Goal: Transaction & Acquisition: Download file/media

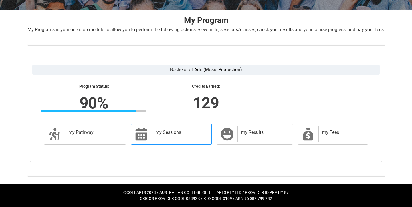
scroll to position [111, 0]
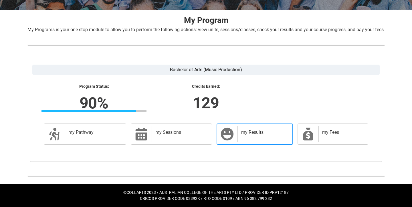
click at [228, 138] on icon at bounding box center [227, 134] width 14 height 14
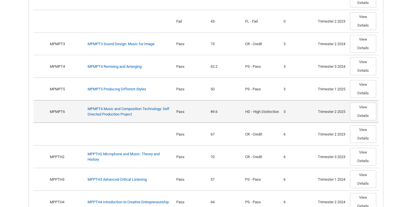
scroll to position [500, 0]
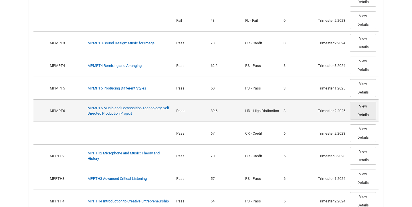
click at [368, 115] on button "View Details" at bounding box center [363, 111] width 26 height 18
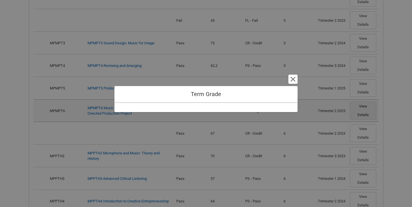
click at [368, 115] on div "Term Grade Cancel and close" at bounding box center [206, 103] width 412 height 207
click at [294, 80] on button "Cancel and close" at bounding box center [292, 79] width 9 height 9
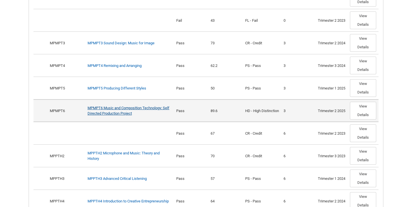
click at [109, 116] on link "MPMPT6 Music and Composition Technology: Self Directed Production Project" at bounding box center [129, 111] width 82 height 10
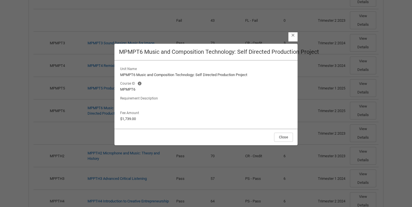
click at [295, 41] on lightning-button-icon "Close" at bounding box center [292, 36] width 9 height 9
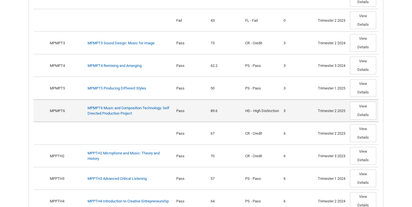
click at [98, 116] on div "MPMPT6 Music and Composition Technology: Self Directed Production Project" at bounding box center [130, 110] width 84 height 11
click at [107, 113] on link "MPMPT6 Music and Composition Technology: Self Directed Production Project" at bounding box center [129, 111] width 82 height 10
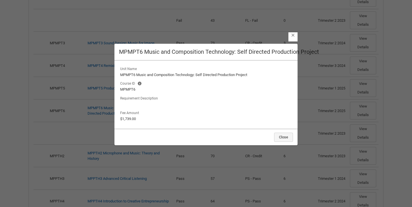
click at [279, 137] on button "Close" at bounding box center [283, 137] width 19 height 9
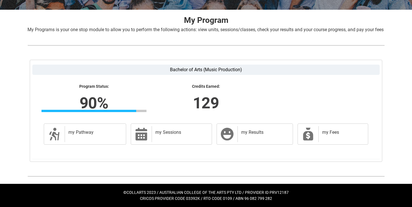
scroll to position [111, 0]
click at [317, 134] on link "my Fees my Fees" at bounding box center [333, 134] width 71 height 21
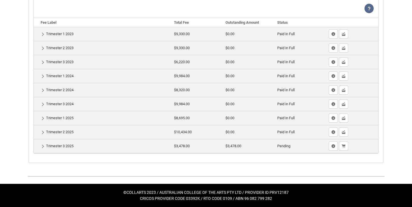
scroll to position [199, 0]
click at [44, 148] on lightning-primitive-icon "button" at bounding box center [43, 146] width 4 height 4
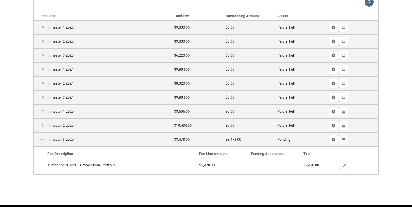
click at [44, 142] on lightning-primitive-icon "button" at bounding box center [43, 140] width 4 height 4
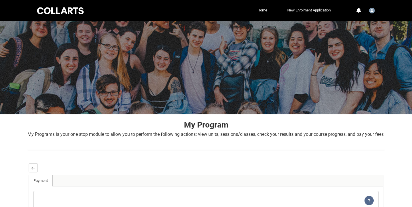
scroll to position [0, 0]
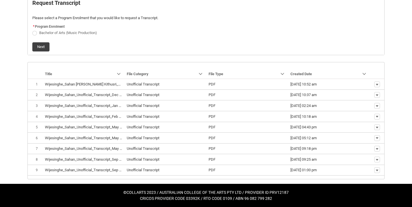
scroll to position [155, 0]
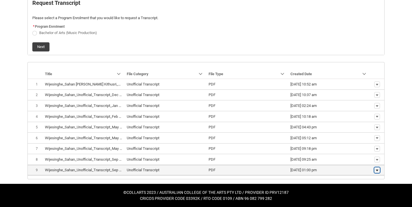
click at [376, 167] on button "Show actions" at bounding box center [377, 170] width 6 height 6
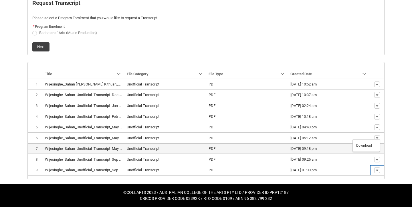
click at [363, 143] on td "28/05/2025, 09:18 pm" at bounding box center [329, 148] width 82 height 11
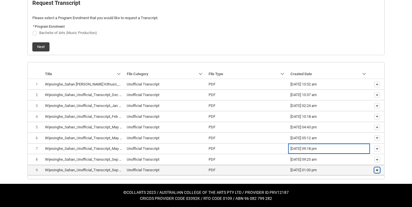
click at [376, 169] on lightning-primitive-icon "button" at bounding box center [376, 171] width 3 height 4
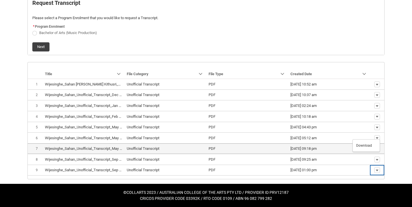
click at [371, 143] on td "Show actions" at bounding box center [377, 148] width 14 height 11
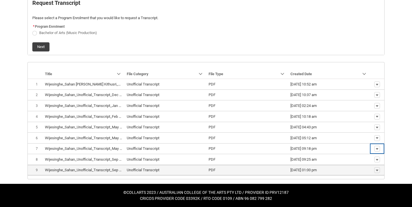
click at [302, 165] on td "05/09/2025, 01:00 pm" at bounding box center [329, 170] width 82 height 11
click at [302, 168] on lightning-formatted-date-time "05/09/2025, 01:00 pm" at bounding box center [303, 170] width 26 height 4
click at [151, 168] on lightning-base-formatted-text "Unofficial Transcript" at bounding box center [143, 170] width 33 height 4
click at [109, 168] on lightning-base-formatted-text "Wijesinghe_Sahan_Unofficial_Transcript_Sep 5, 2025.pdf" at bounding box center [91, 170] width 92 height 4
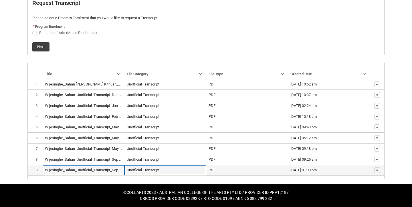
click at [109, 168] on lightning-base-formatted-text "Wijesinghe_Sahan_Unofficial_Transcript_Sep 5, 2025.pdf" at bounding box center [91, 170] width 92 height 4
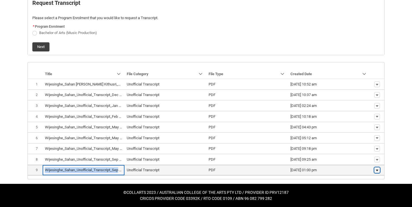
click at [376, 169] on lightning-primitive-icon "button" at bounding box center [376, 171] width 3 height 4
click at [377, 169] on lightning-primitive-icon "button" at bounding box center [376, 171] width 3 height 4
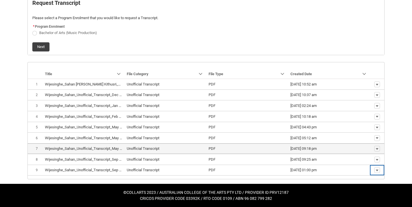
click at [372, 143] on td "Show actions" at bounding box center [377, 148] width 14 height 11
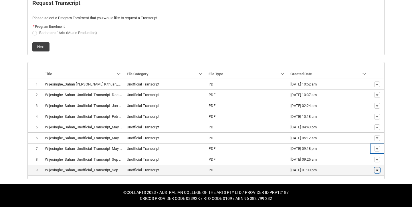
click at [376, 169] on lightning-primitive-icon "button" at bounding box center [376, 171] width 3 height 4
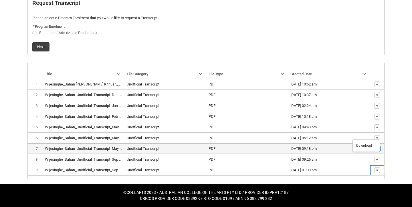
click at [377, 147] on lightning-primitive-icon "button" at bounding box center [376, 149] width 3 height 4
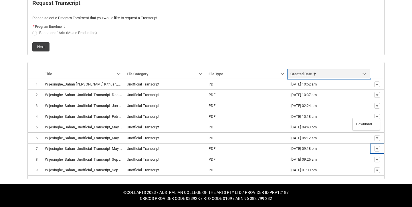
click at [367, 69] on link "Sort by: Created Date" at bounding box center [329, 73] width 82 height 9
click at [323, 69] on link "Sort by: Created Date" at bounding box center [329, 73] width 82 height 9
click at [346, 69] on link "Sort by: Created Date" at bounding box center [329, 73] width 82 height 9
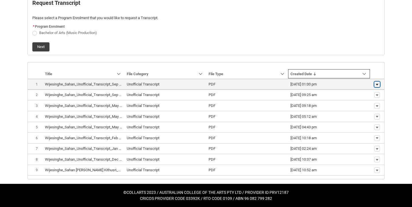
click at [379, 82] on button "Show actions" at bounding box center [377, 85] width 6 height 6
click at [375, 79] on td "Show actions Download" at bounding box center [377, 84] width 14 height 11
click at [376, 82] on lightning-primitive-icon "button" at bounding box center [376, 84] width 3 height 4
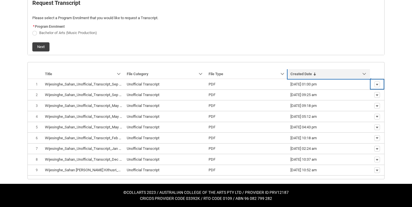
click at [369, 69] on link "Sort by: Created Date" at bounding box center [329, 73] width 82 height 9
click at [362, 69] on link "Sort by: Created Date" at bounding box center [329, 73] width 82 height 9
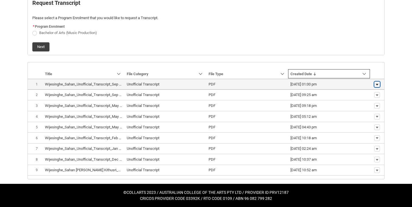
click at [377, 82] on lightning-primitive-icon "button" at bounding box center [376, 84] width 3 height 4
click at [373, 81] on span "Show actions Download" at bounding box center [377, 84] width 10 height 6
drag, startPoint x: 94, startPoint y: 72, endPoint x: 82, endPoint y: 68, distance: 12.7
click at [82, 79] on th "Wijesinghe_Sahan_Unofficial_Transcript_Sep 5, 2025.pdf" at bounding box center [84, 84] width 82 height 11
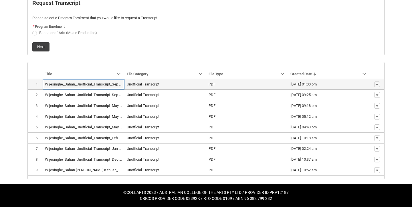
click at [35, 82] on span at bounding box center [34, 84] width 8 height 4
click at [38, 82] on span at bounding box center [35, 85] width 10 height 6
click at [314, 79] on td "05/09/2025, 01:00 pm" at bounding box center [329, 84] width 82 height 11
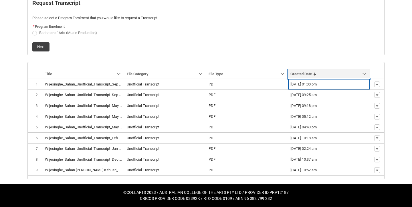
click at [317, 69] on link "Sort by: Created Date" at bounding box center [329, 73] width 82 height 9
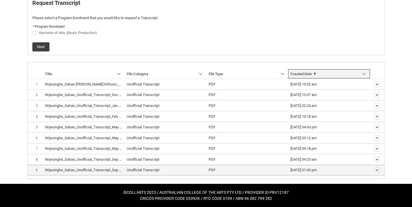
click at [316, 168] on lightning-formatted-date-time "05/09/2025, 01:00 pm" at bounding box center [303, 170] width 26 height 4
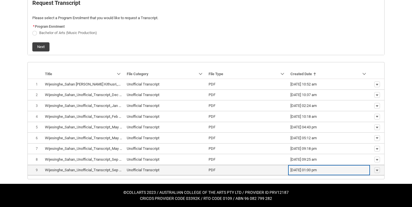
click at [214, 168] on lightning-base-formatted-text "PDF" at bounding box center [212, 170] width 7 height 4
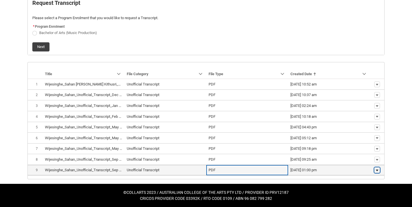
click at [379, 169] on lightning-primitive-icon "button" at bounding box center [376, 171] width 3 height 4
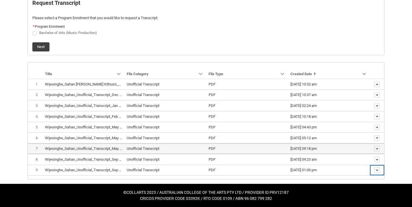
click at [378, 146] on lightning-button-menu "Show actions Download" at bounding box center [377, 149] width 6 height 6
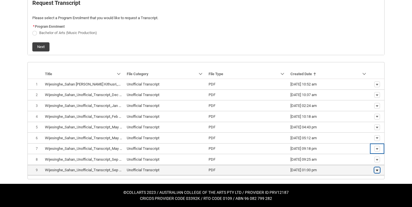
click at [377, 169] on lightning-primitive-icon "button" at bounding box center [376, 171] width 3 height 4
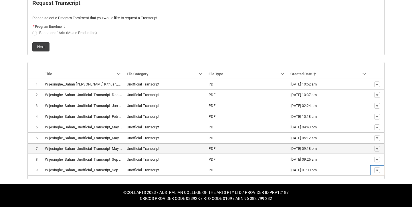
click at [366, 143] on td "28/05/2025, 09:18 pm" at bounding box center [329, 148] width 82 height 11
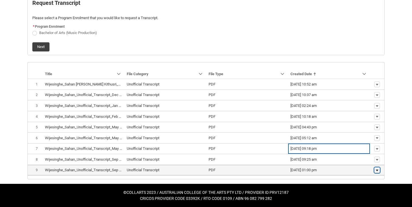
click at [376, 169] on lightning-primitive-icon "button" at bounding box center [376, 171] width 3 height 4
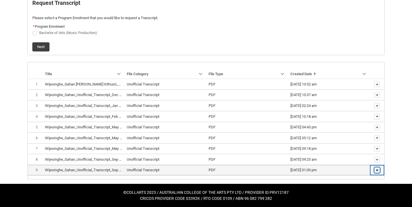
click at [376, 169] on lightning-primitive-icon "button" at bounding box center [376, 171] width 3 height 4
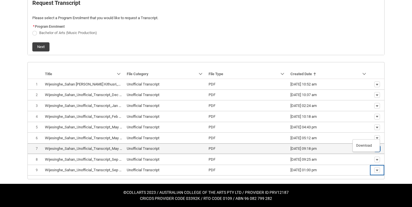
click at [377, 147] on lightning-primitive-icon "button" at bounding box center [376, 149] width 3 height 4
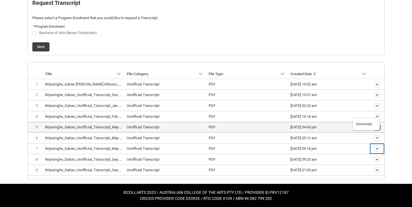
click at [375, 124] on button "Show actions" at bounding box center [377, 127] width 6 height 6
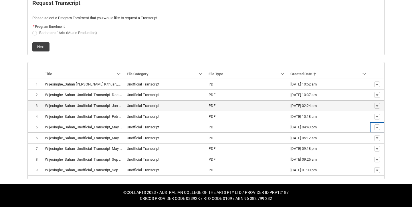
click at [372, 100] on td "Show actions" at bounding box center [377, 105] width 14 height 11
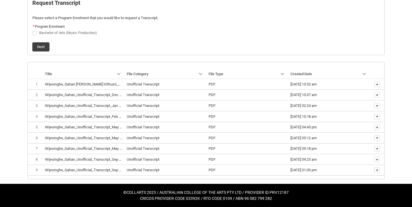
scroll to position [138, 0]
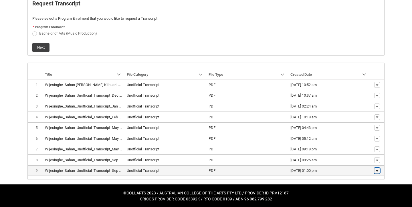
click at [377, 170] on lightning-primitive-icon "button" at bounding box center [376, 171] width 3 height 4
click at [367, 161] on span "Download" at bounding box center [364, 161] width 16 height 5
